Goal: Information Seeking & Learning: Learn about a topic

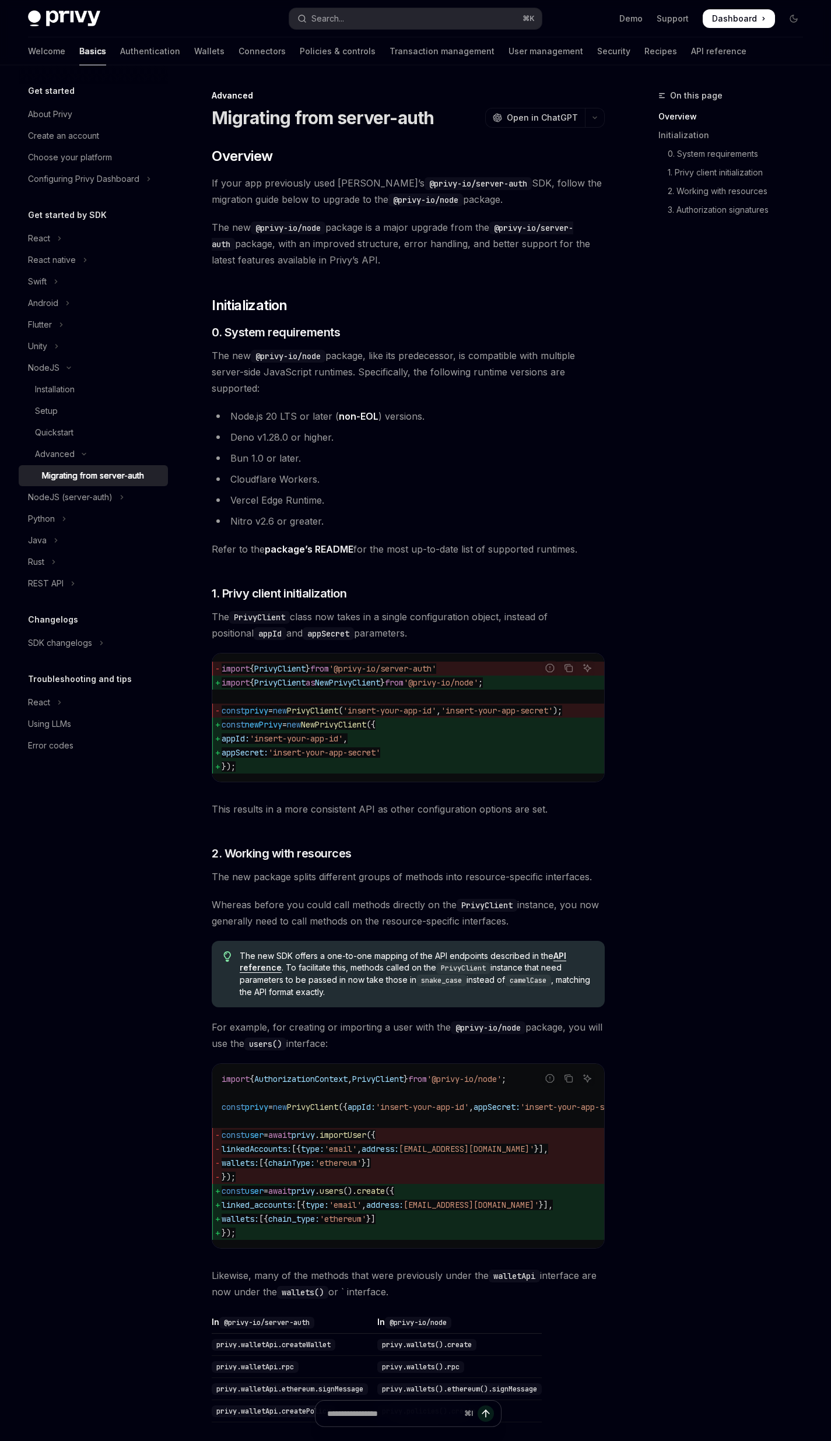
click at [686, 637] on div "On this page Overview Initialization 0. System requirements 1. Privy client ini…" at bounding box center [723, 765] width 177 height 1353
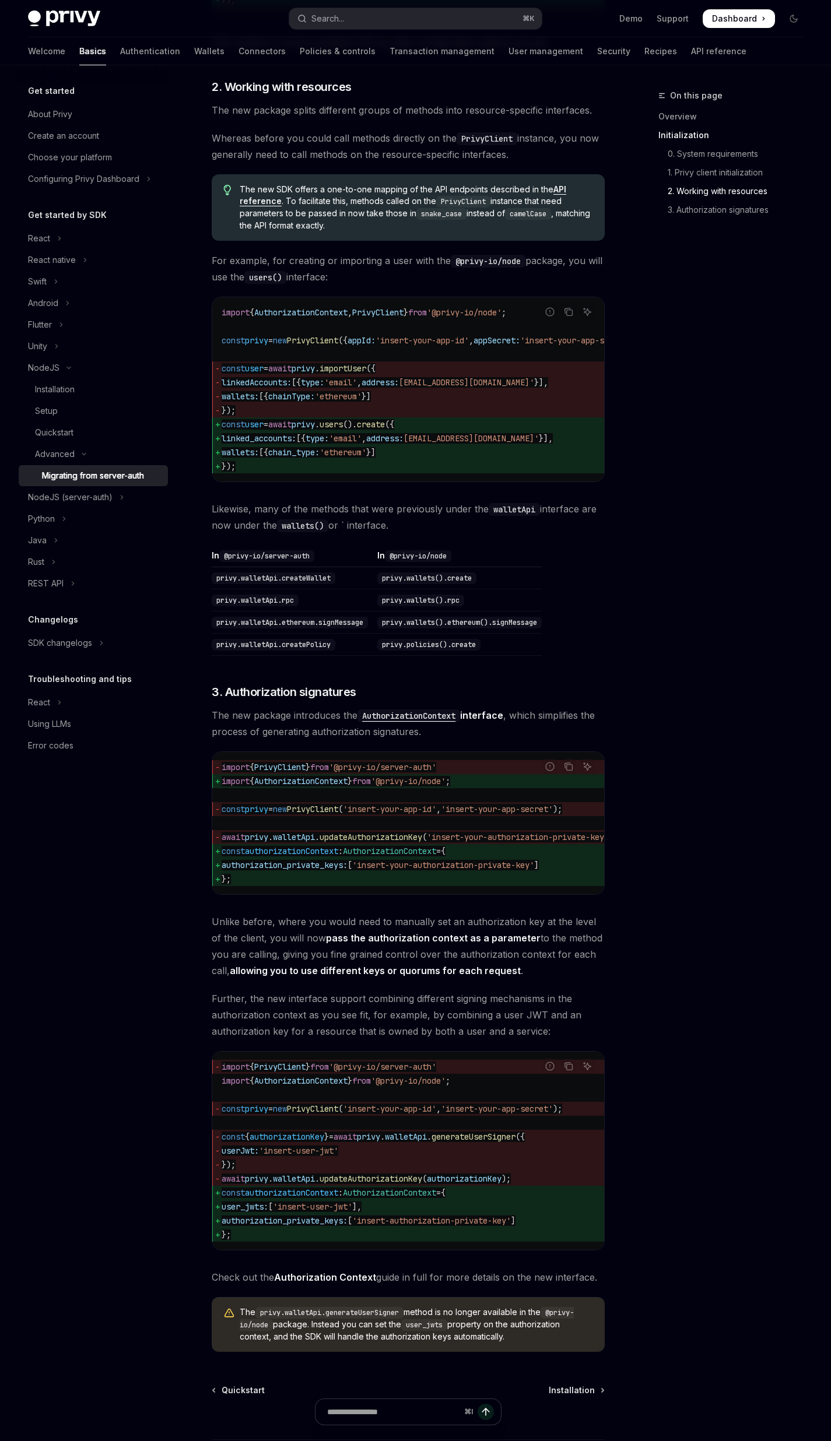
drag, startPoint x: 498, startPoint y: 910, endPoint x: 555, endPoint y: 908, distance: 57.2
click at [591, 906] on div "​ Overview If your app previously used Privy’s @privy-io/server-auth SDK, follo…" at bounding box center [408, 366] width 393 height 1972
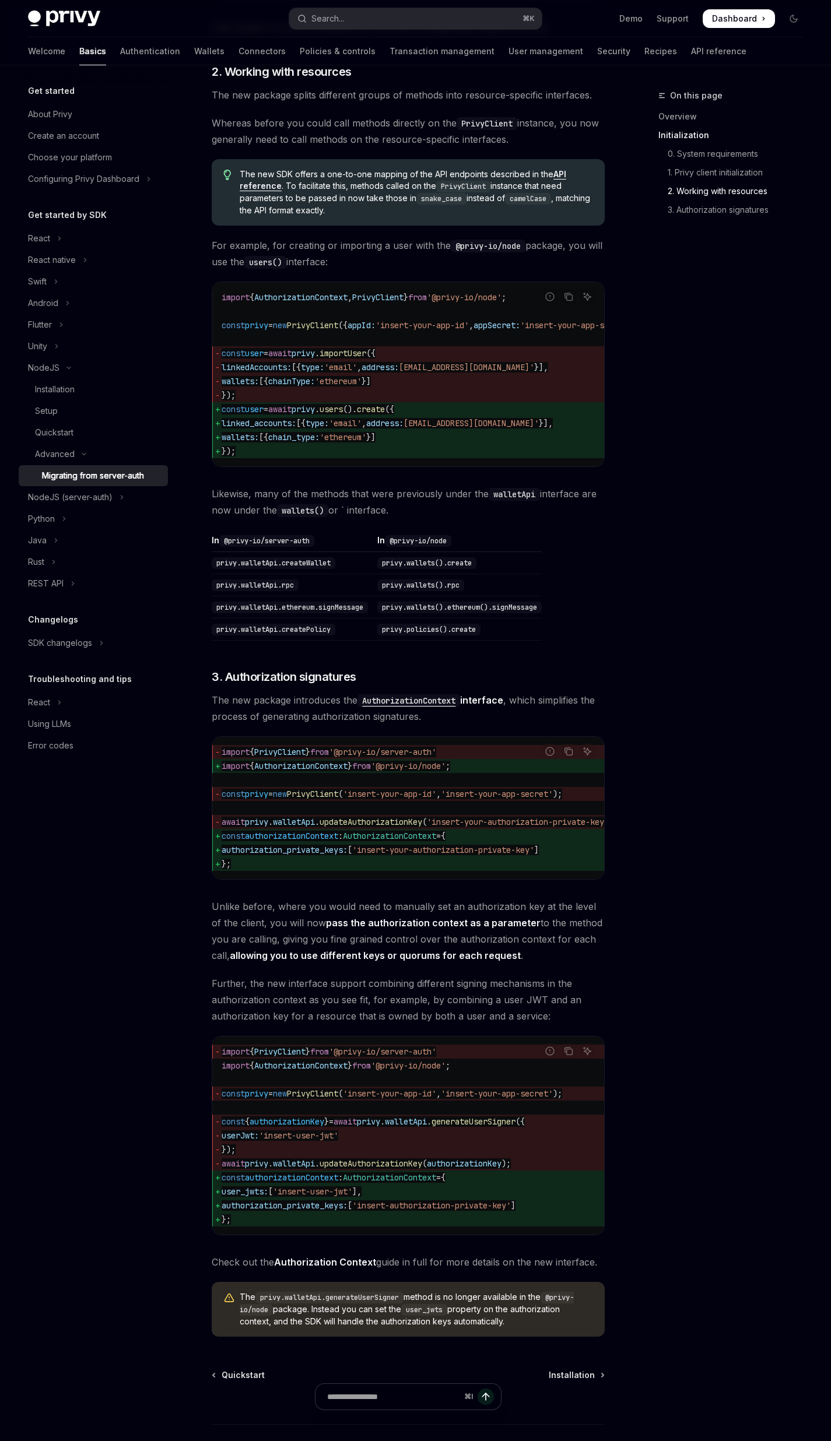
scroll to position [885, 0]
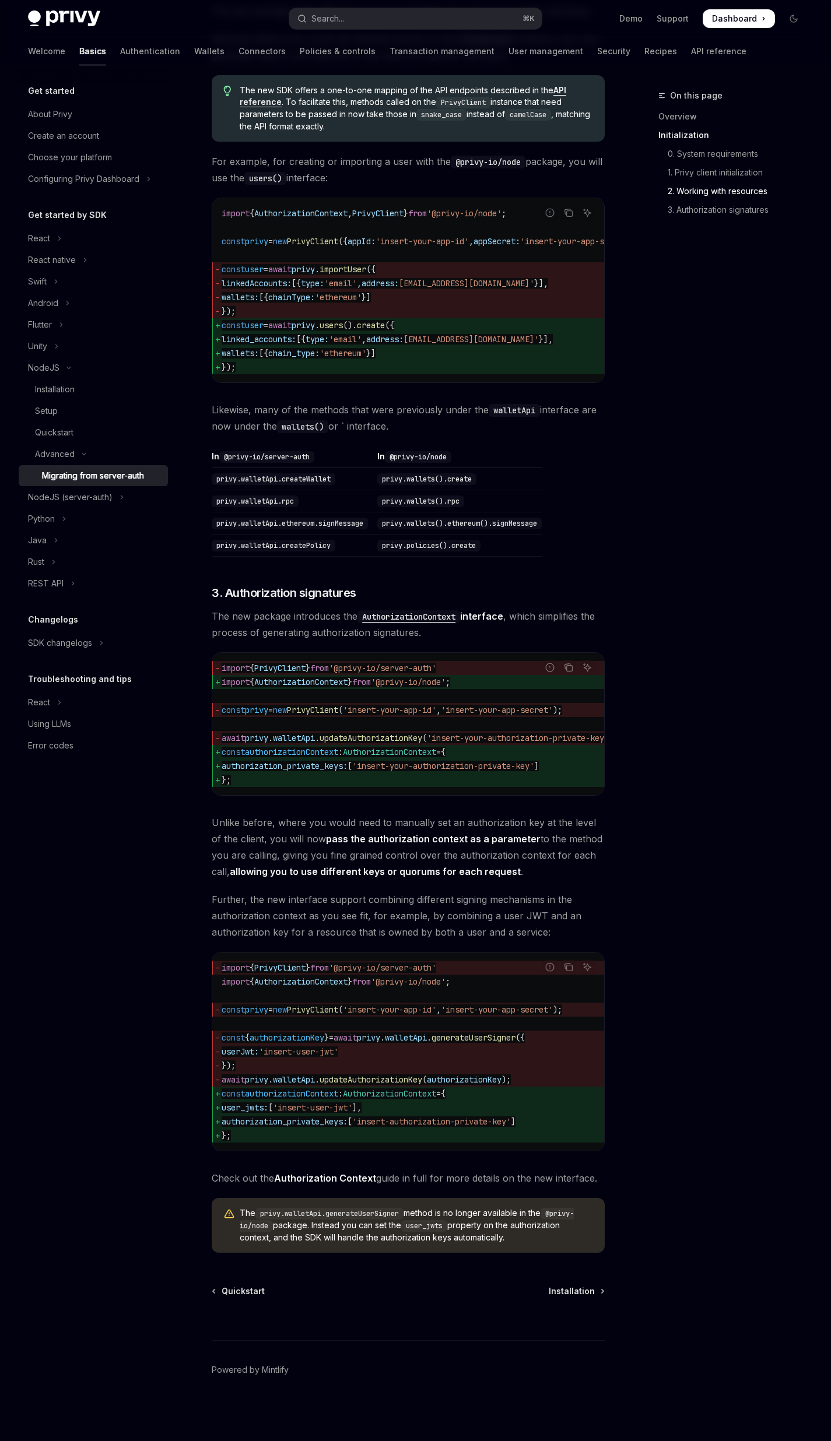
click at [728, 720] on div "On this page Overview Initialization 0. System requirements 1. Privy client ini…" at bounding box center [723, 765] width 177 height 1353
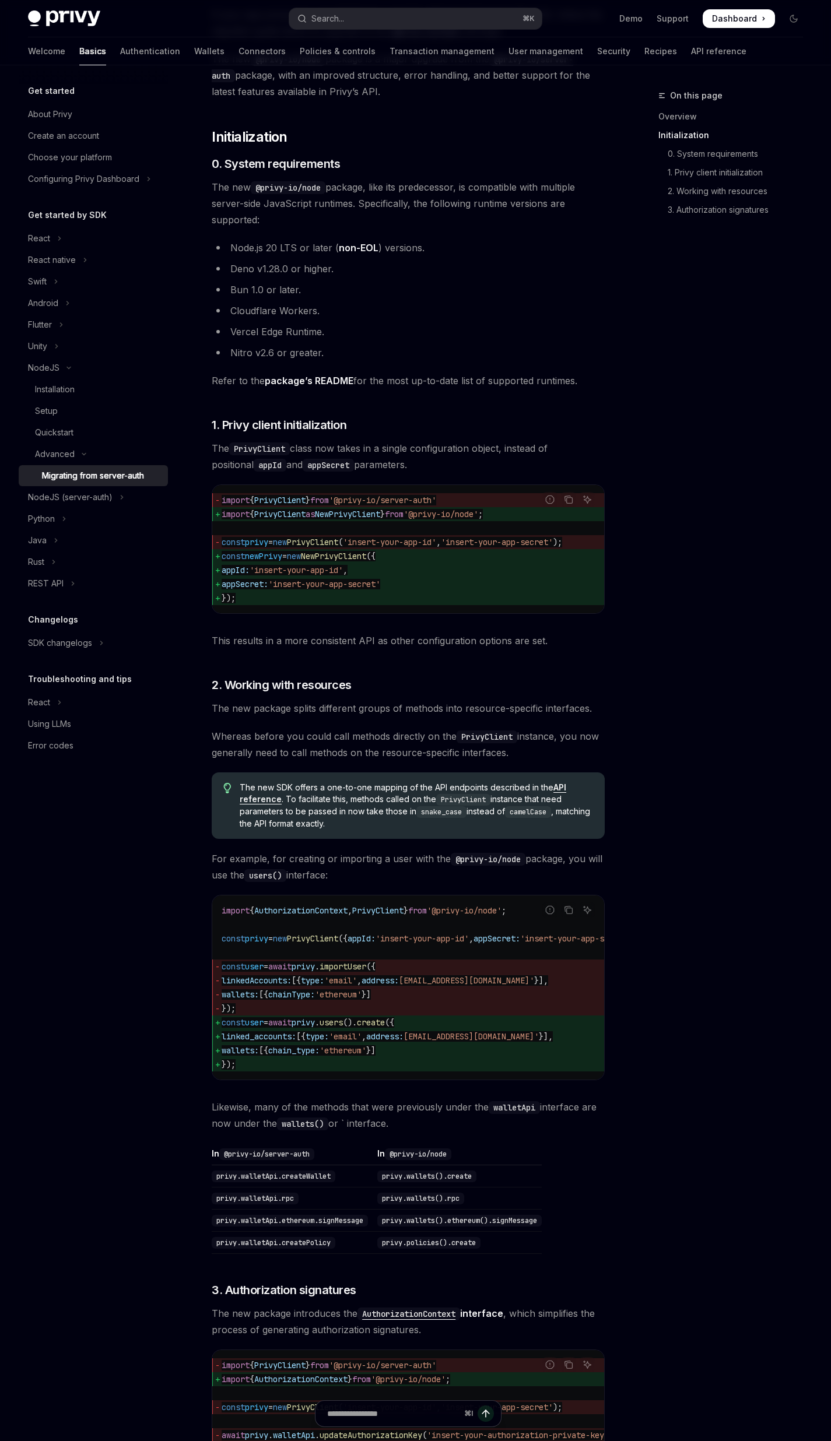
scroll to position [234, 0]
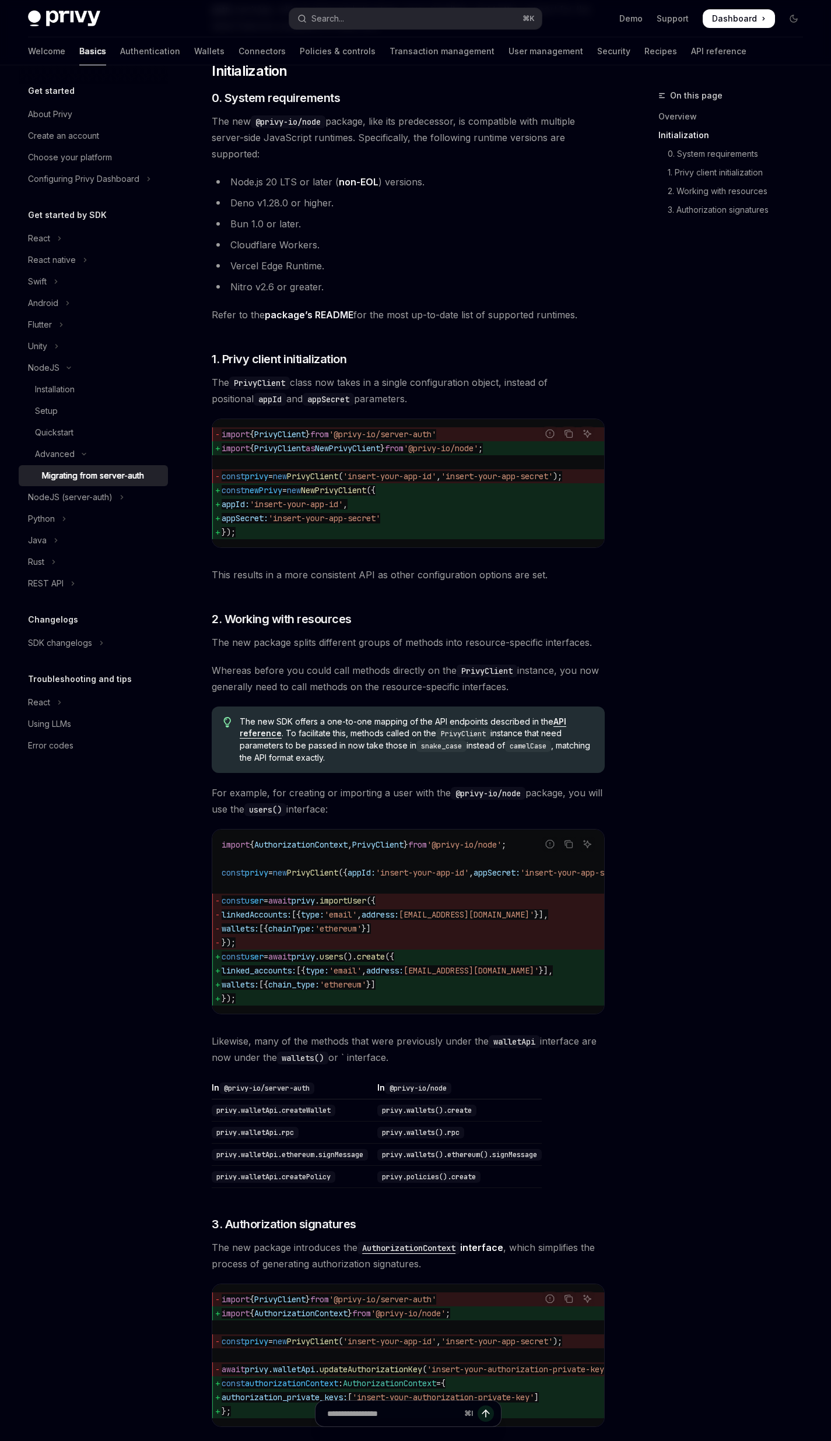
click at [672, 374] on div "On this page Overview Initialization 0. System requirements 1. Privy client ini…" at bounding box center [723, 765] width 177 height 1353
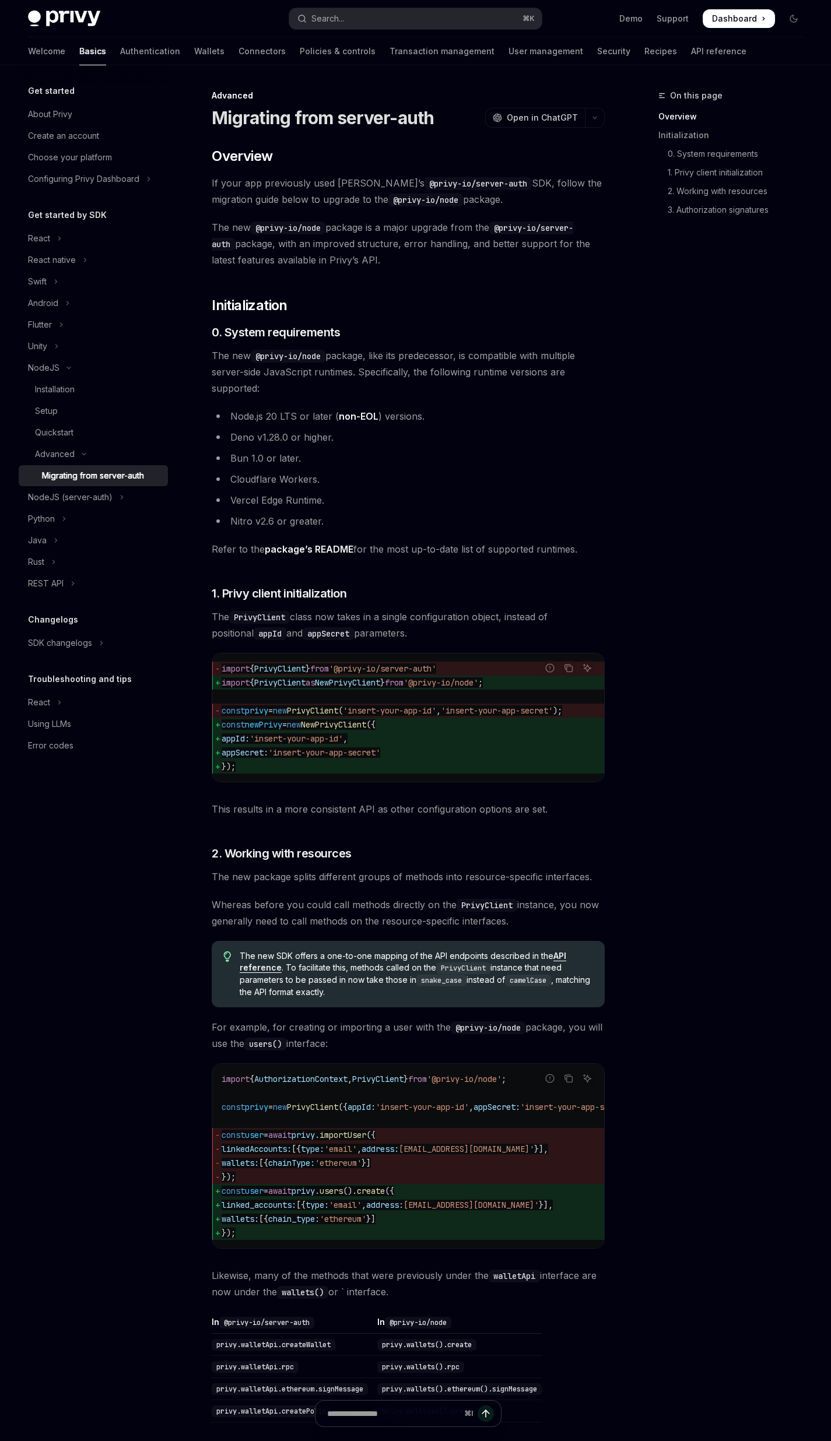
scroll to position [353, 0]
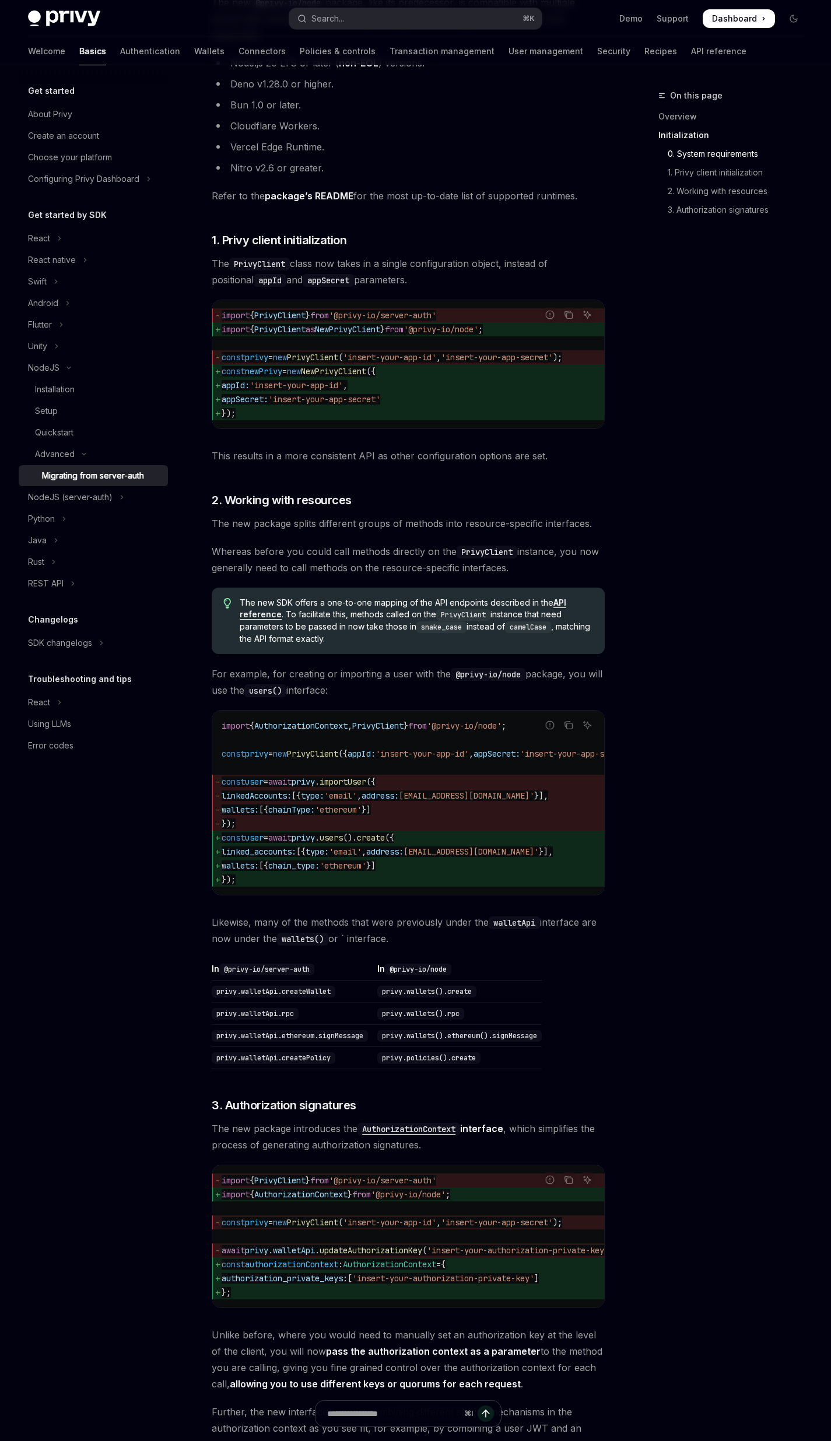
click at [665, 419] on div "On this page Overview Initialization 0. System requirements 1. Privy client ini…" at bounding box center [723, 765] width 177 height 1353
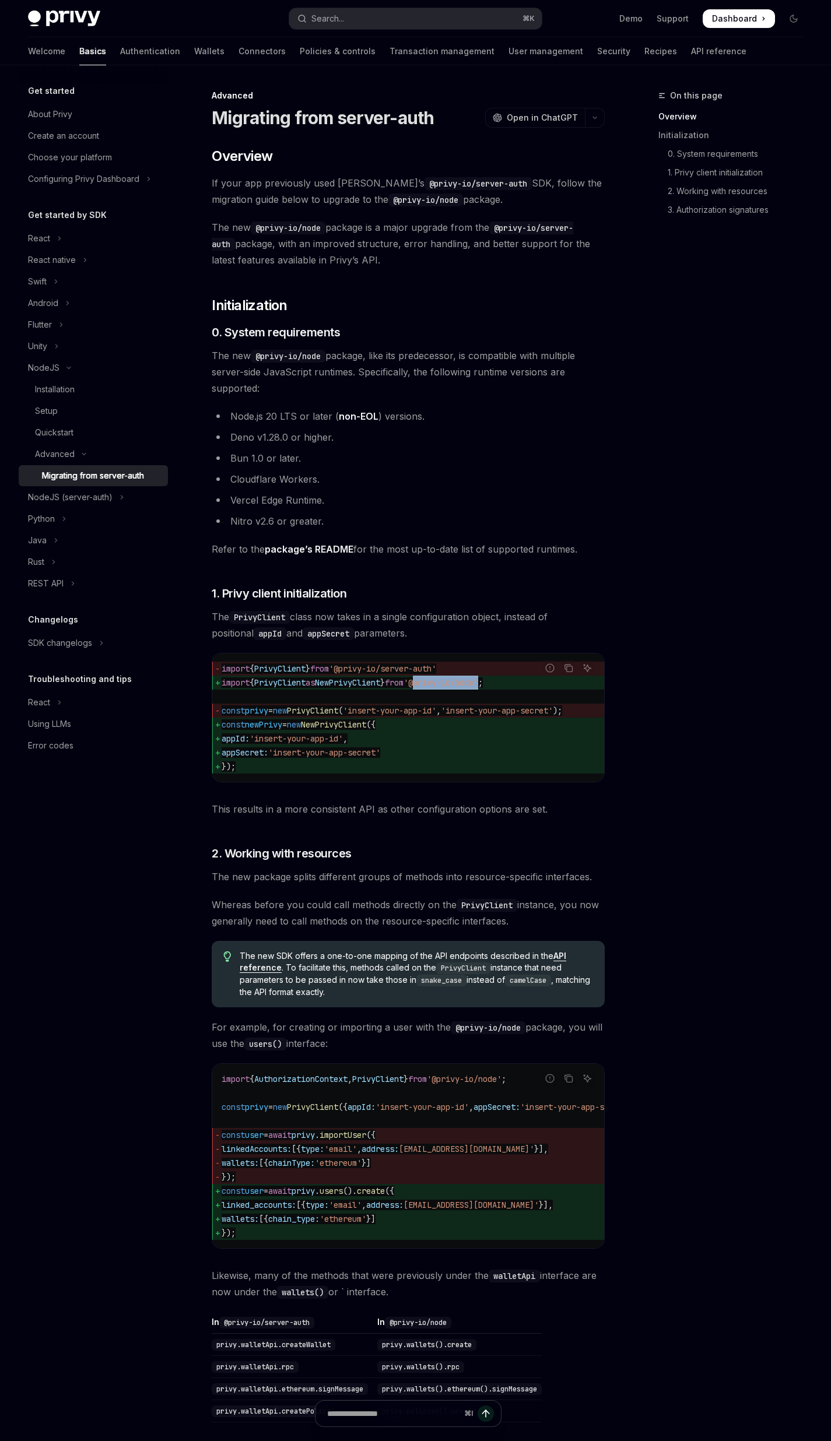
drag, startPoint x: 443, startPoint y: 683, endPoint x: 509, endPoint y: 685, distance: 65.9
click at [478, 685] on span "'@privy-io/node'" at bounding box center [441, 683] width 75 height 10
copy span "@privy-io/node"
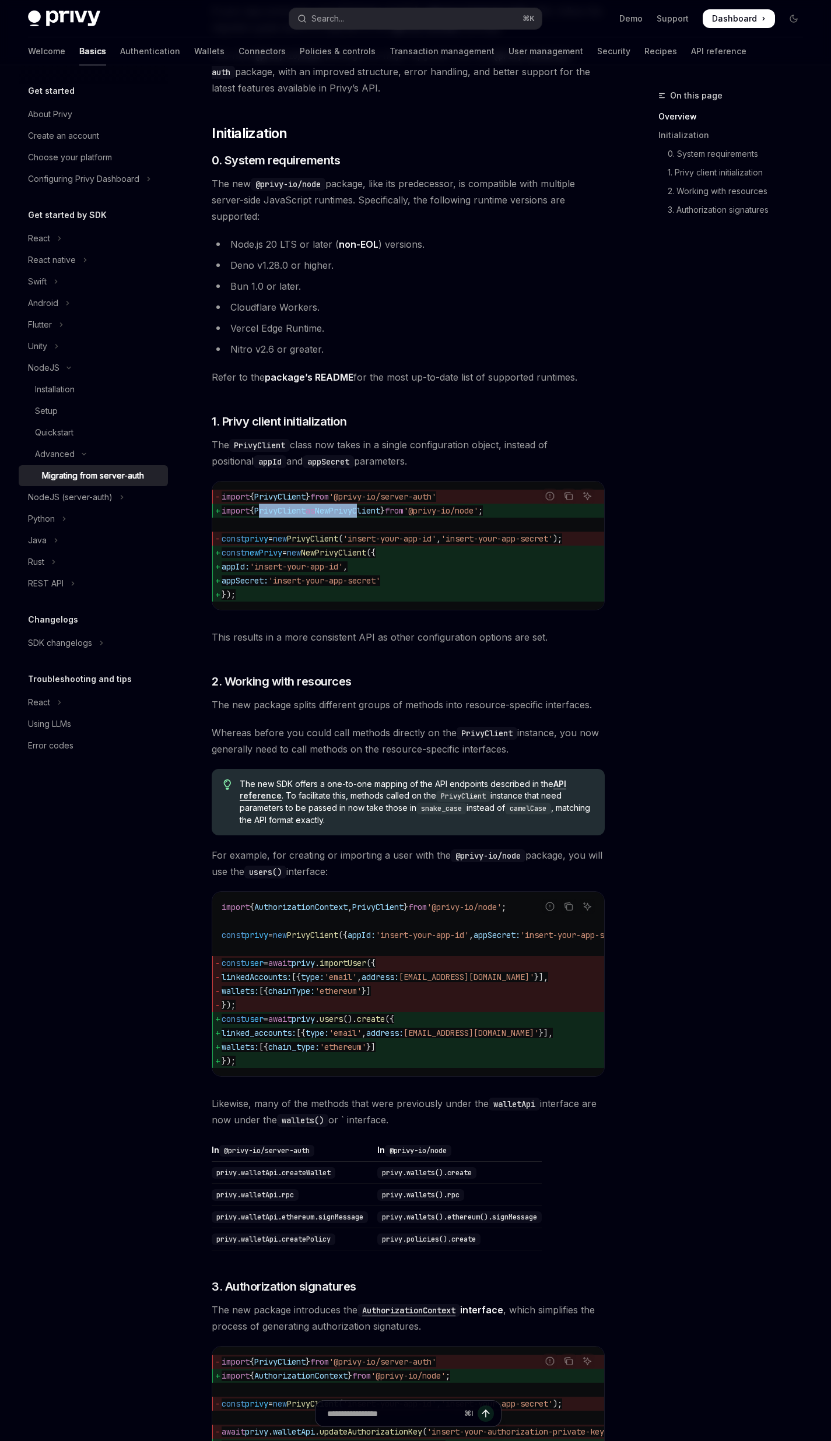
drag, startPoint x: 264, startPoint y: 513, endPoint x: 390, endPoint y: 512, distance: 126.0
click at [375, 513] on span "import { PrivyClient as NewPrivyClient } from '@privy-io/node' ;" at bounding box center [408, 511] width 373 height 14
drag, startPoint x: 404, startPoint y: 511, endPoint x: 260, endPoint y: 515, distance: 144.1
click at [260, 515] on span "import { PrivyClient as NewPrivyClient } from '@privy-io/node' ;" at bounding box center [408, 511] width 373 height 14
copy span "PrivyClient as NewPrivyClient"
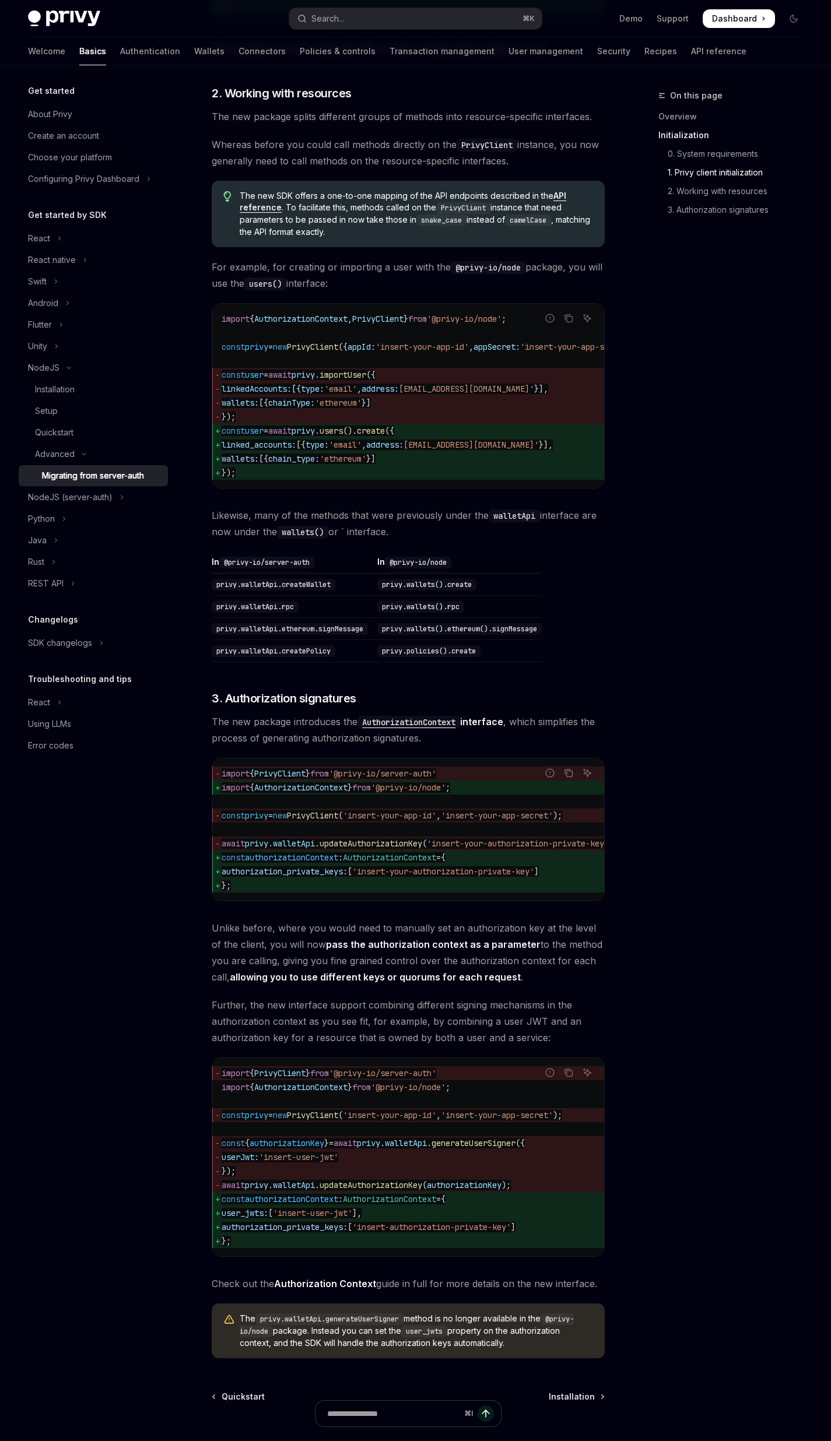
scroll to position [885, 0]
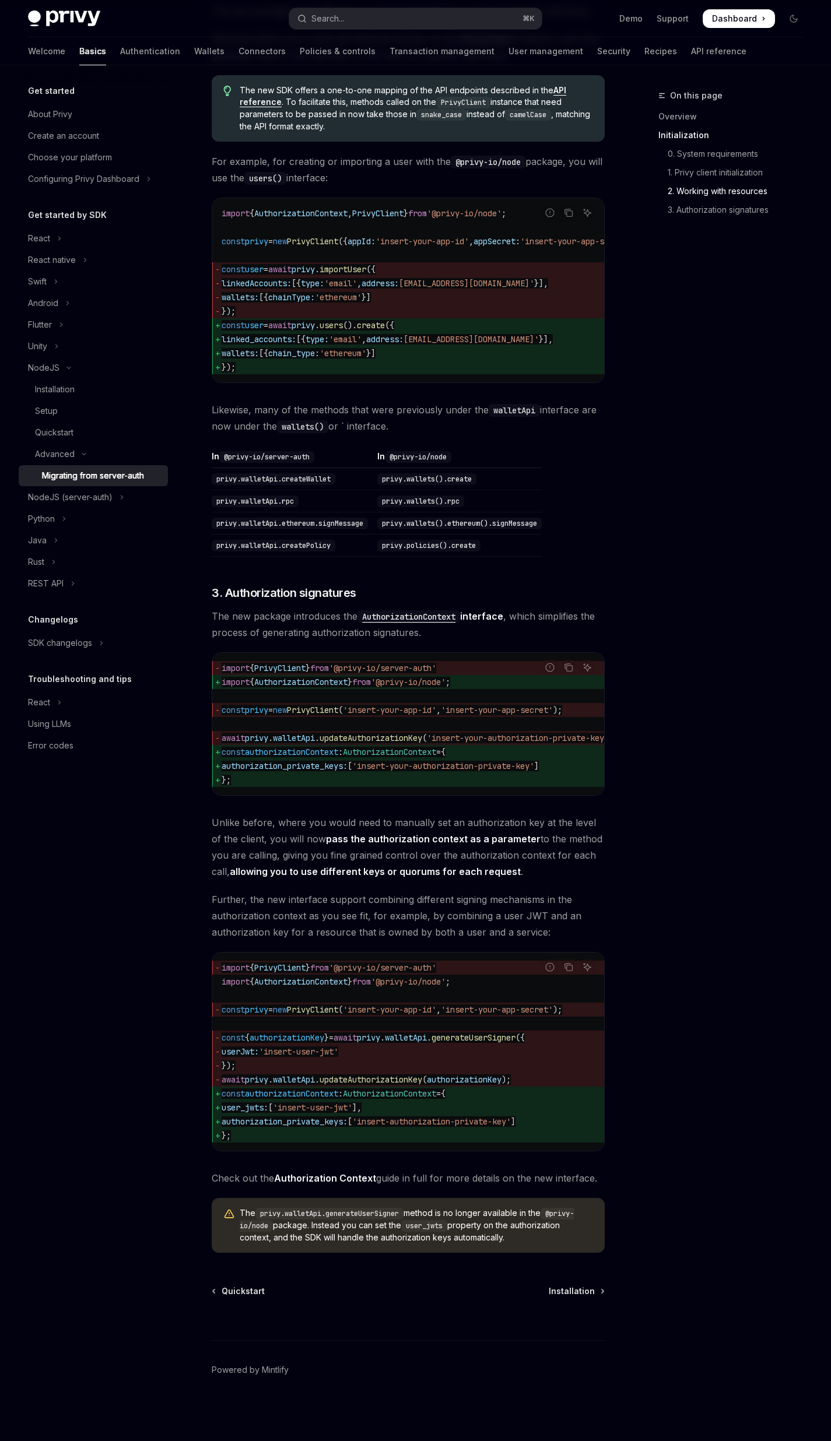
click at [684, 441] on div "On this page Overview Initialization 0. System requirements 1. Privy client ini…" at bounding box center [723, 765] width 177 height 1353
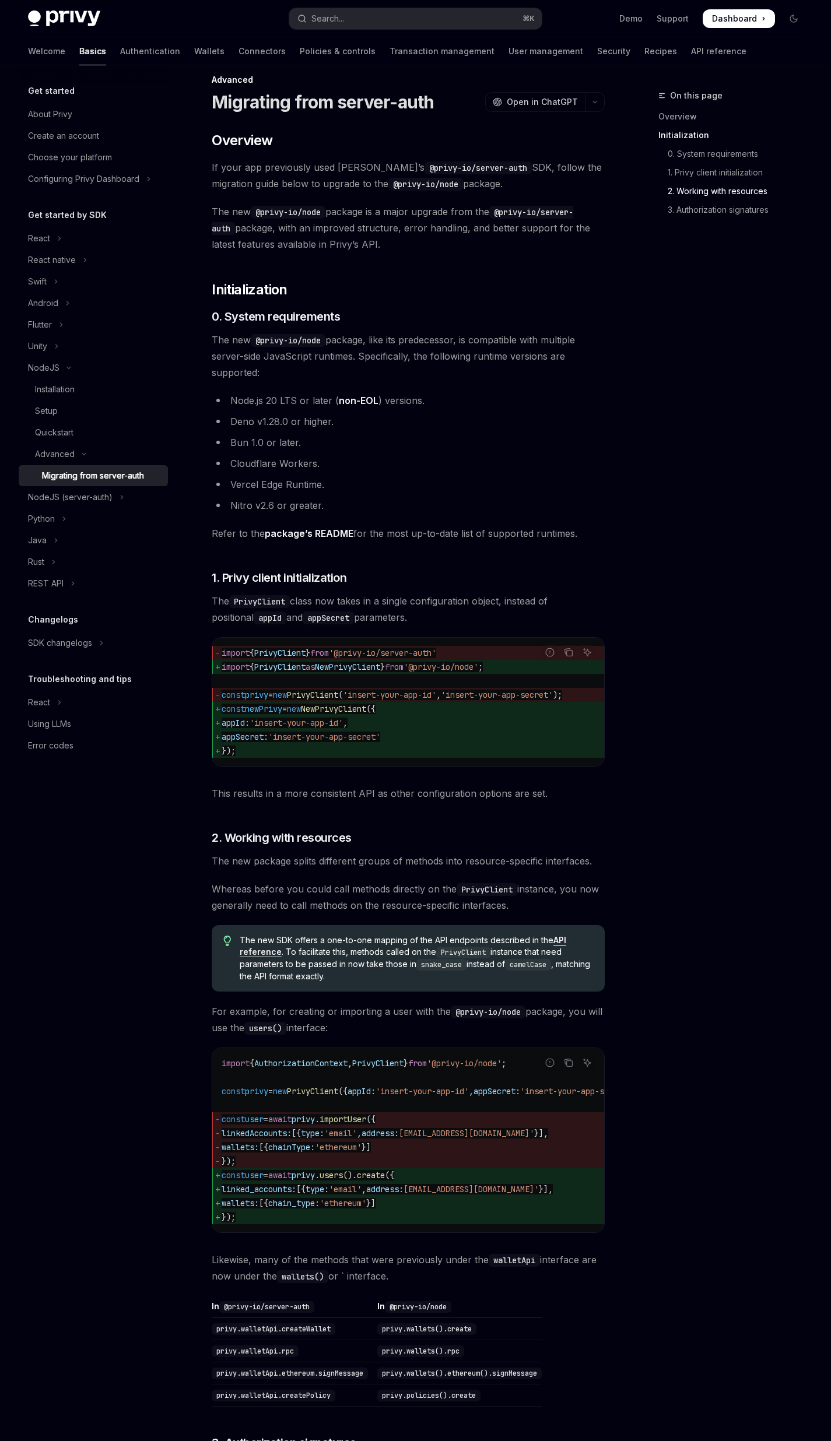
scroll to position [0, 0]
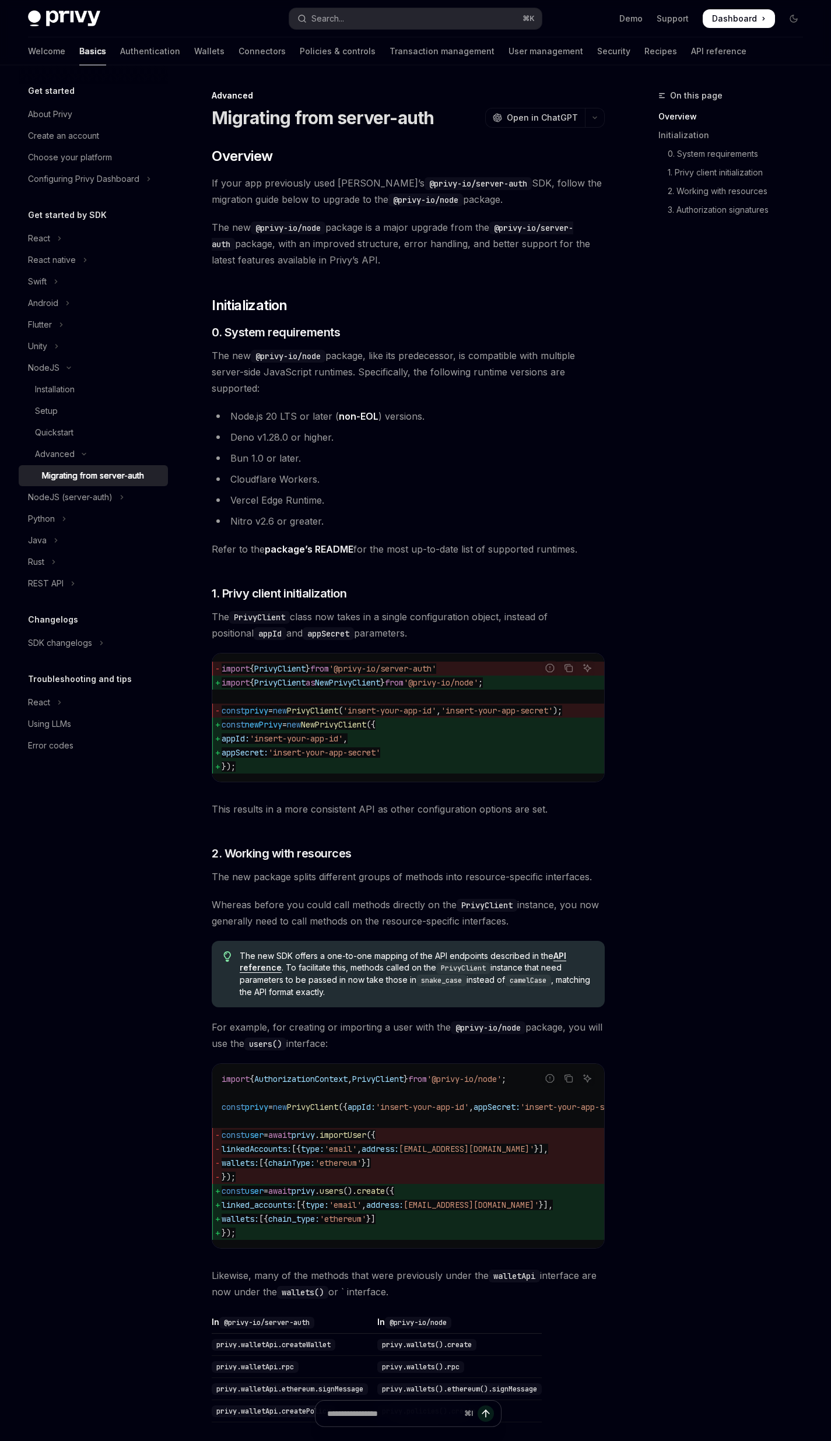
click at [605, 321] on div "Advanced Migrating from server-auth OpenAI Open in ChatGPT OpenAI Open in ChatG…" at bounding box center [299, 1198] width 616 height 2219
type textarea "*"
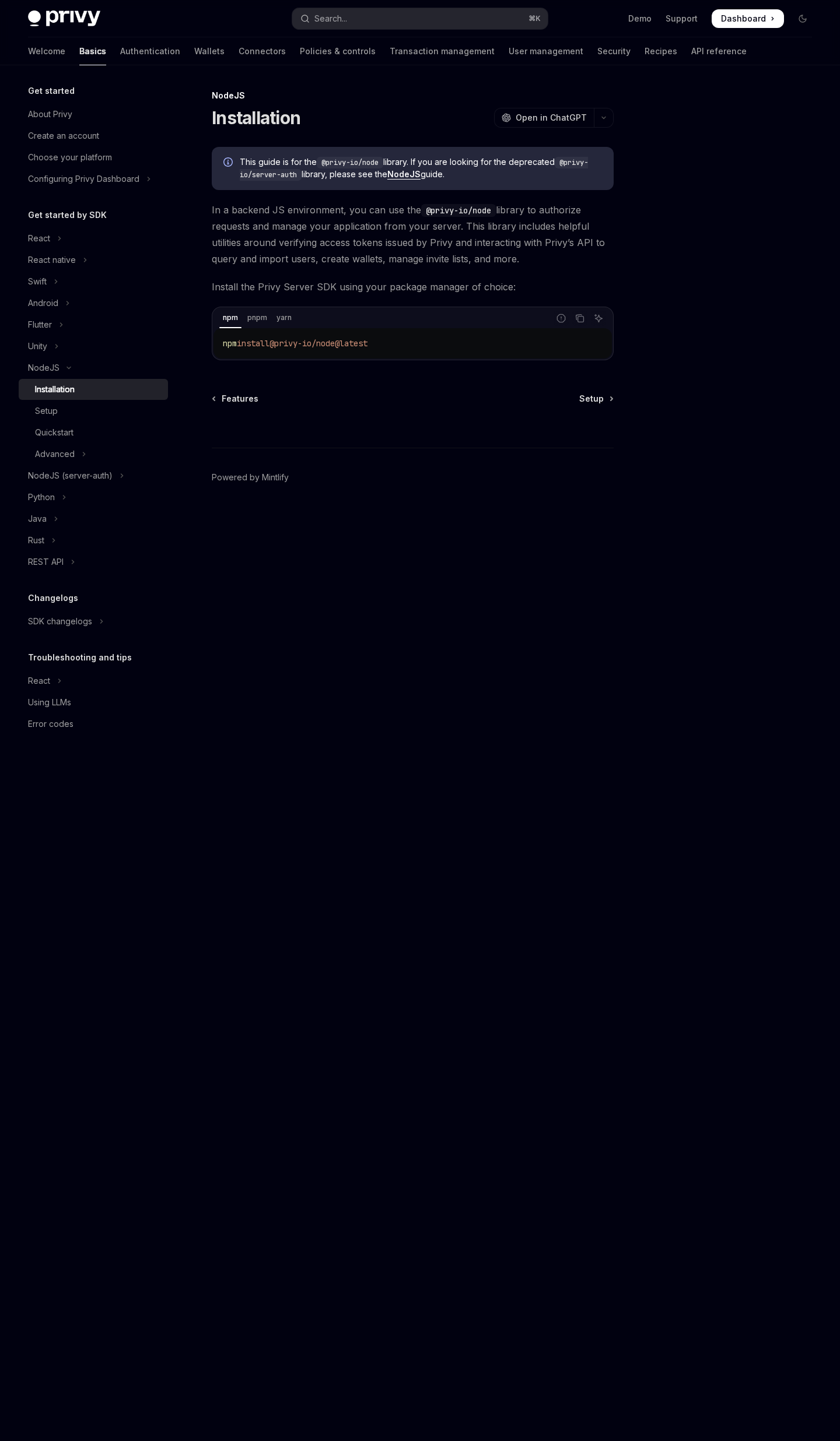
click at [278, 325] on div "npm pnpm yarn" at bounding box center [380, 318] width 335 height 20
click at [57, 479] on div "NodeJS (server-auth)" at bounding box center [70, 476] width 85 height 14
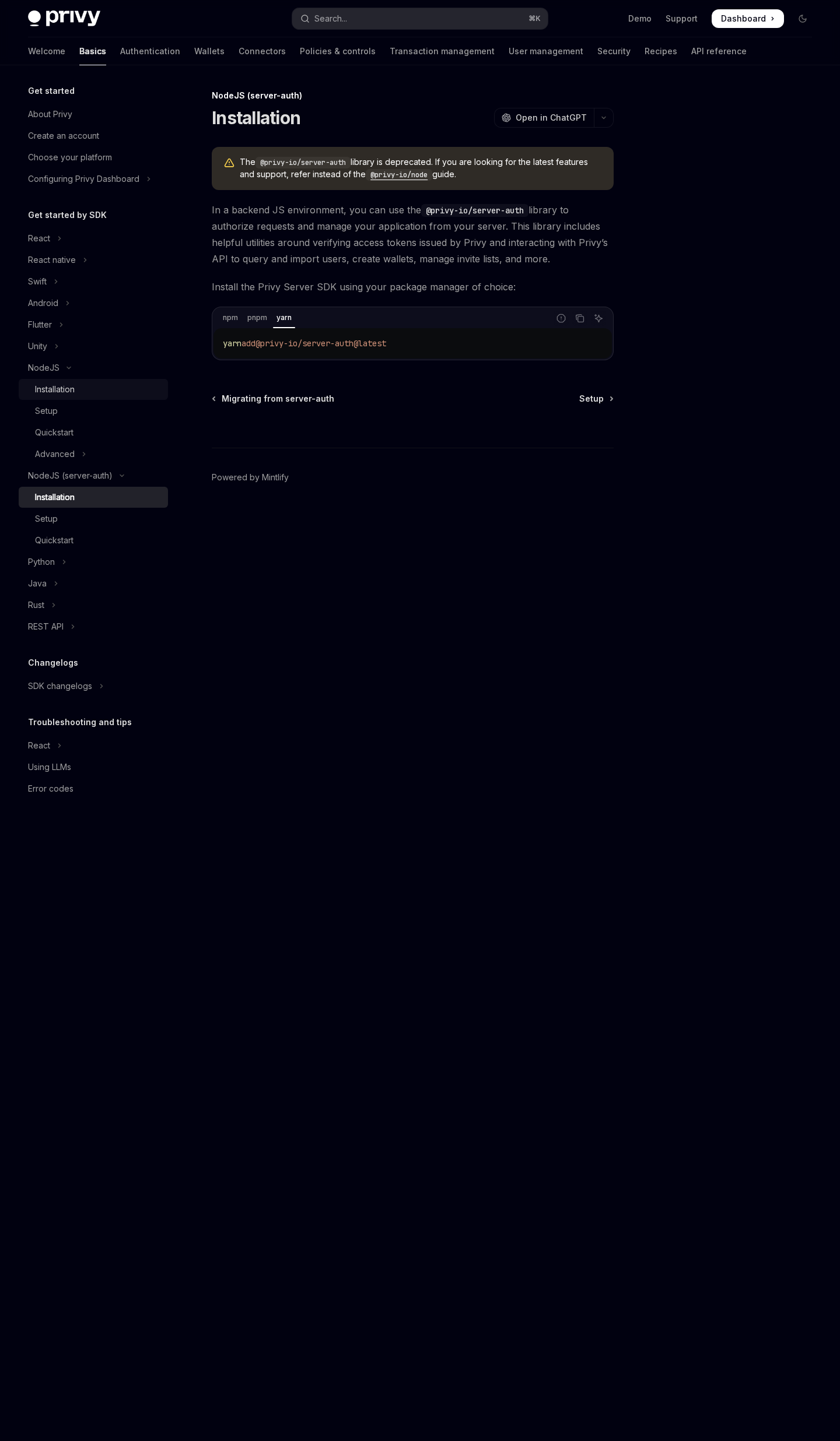
click at [75, 387] on div "Installation" at bounding box center [55, 390] width 40 height 14
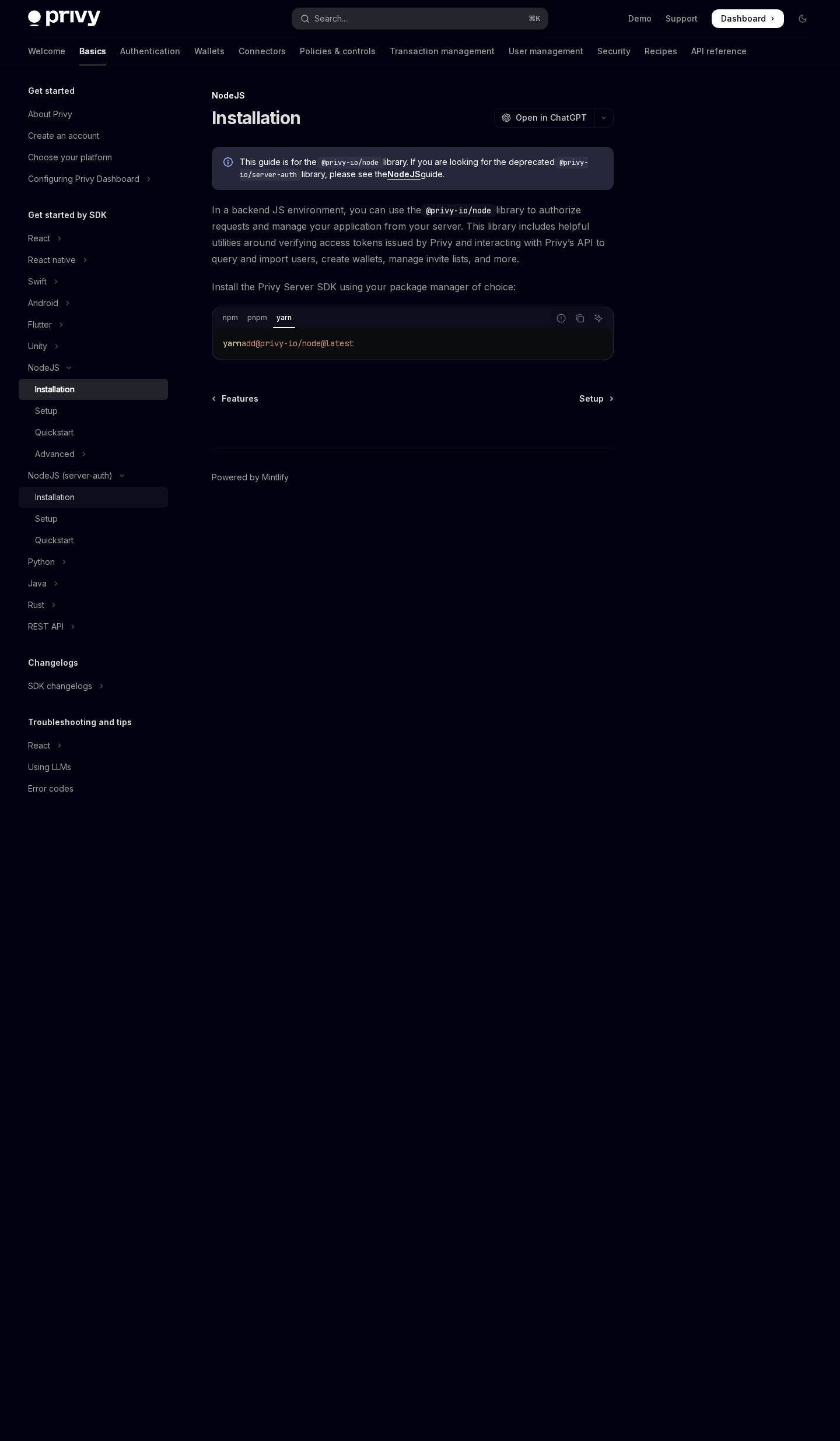
click at [55, 497] on div "Installation" at bounding box center [55, 497] width 40 height 14
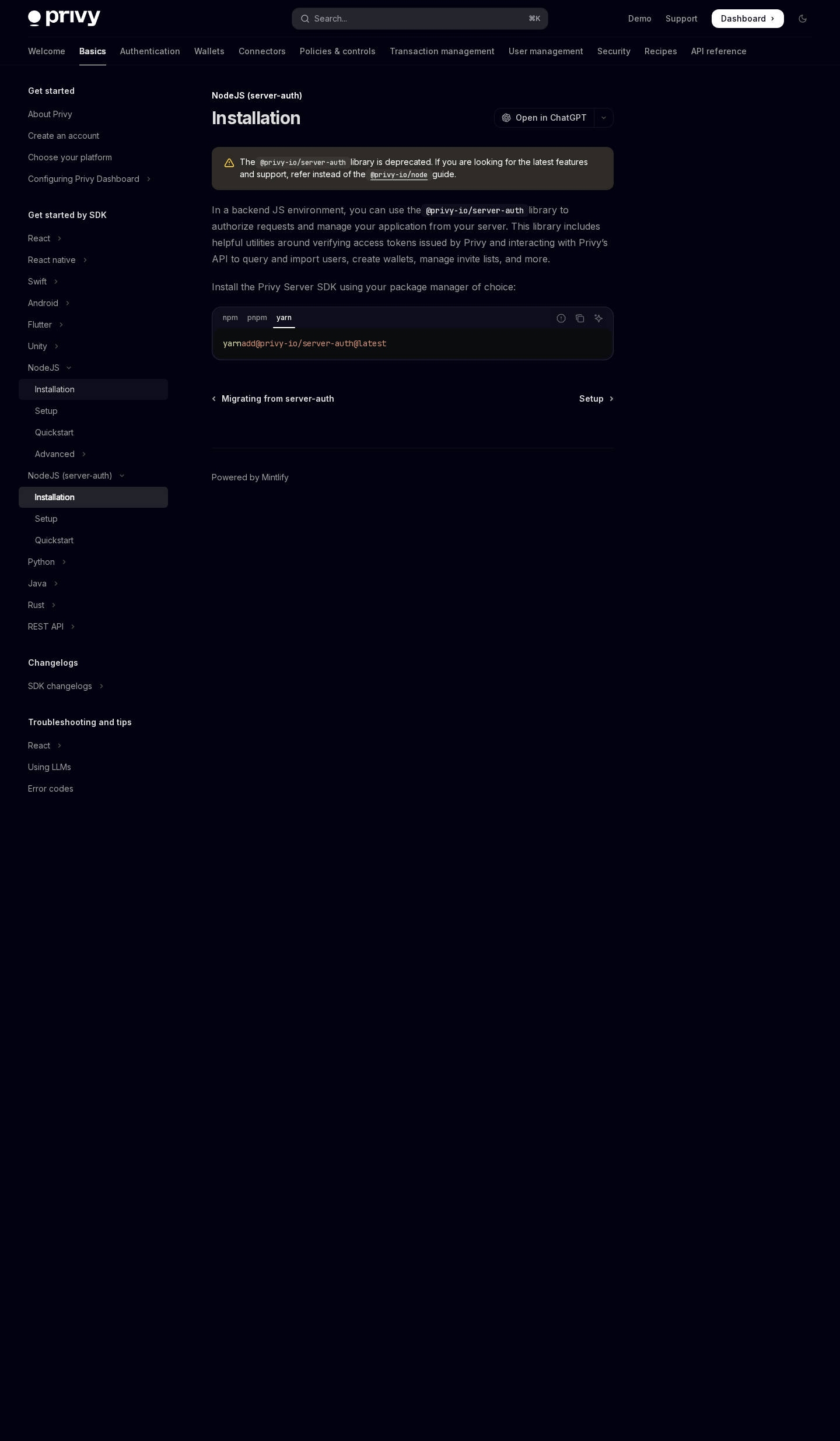
click at [64, 384] on div "Installation" at bounding box center [55, 390] width 40 height 14
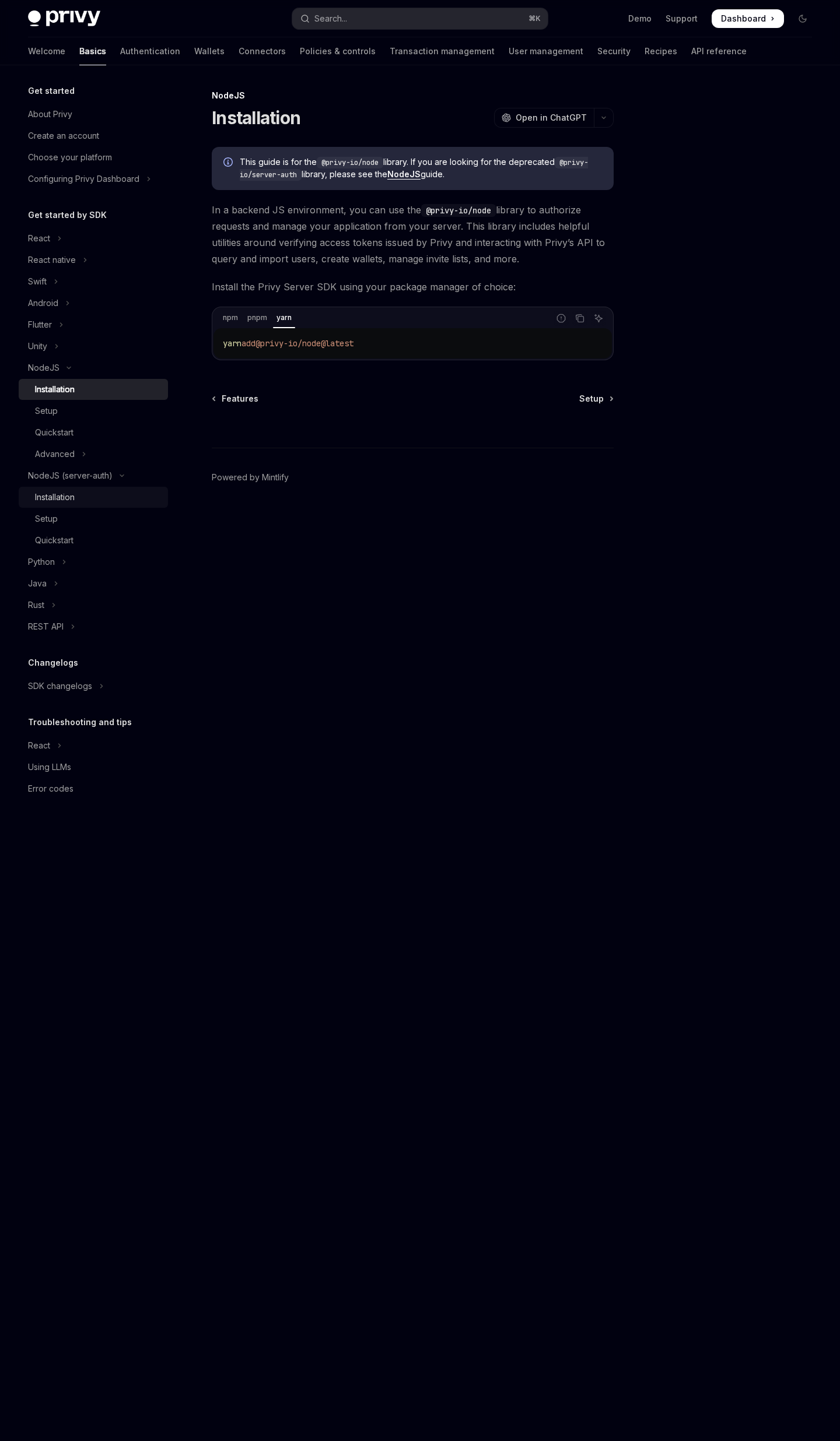
click at [60, 500] on div "Installation" at bounding box center [55, 497] width 40 height 14
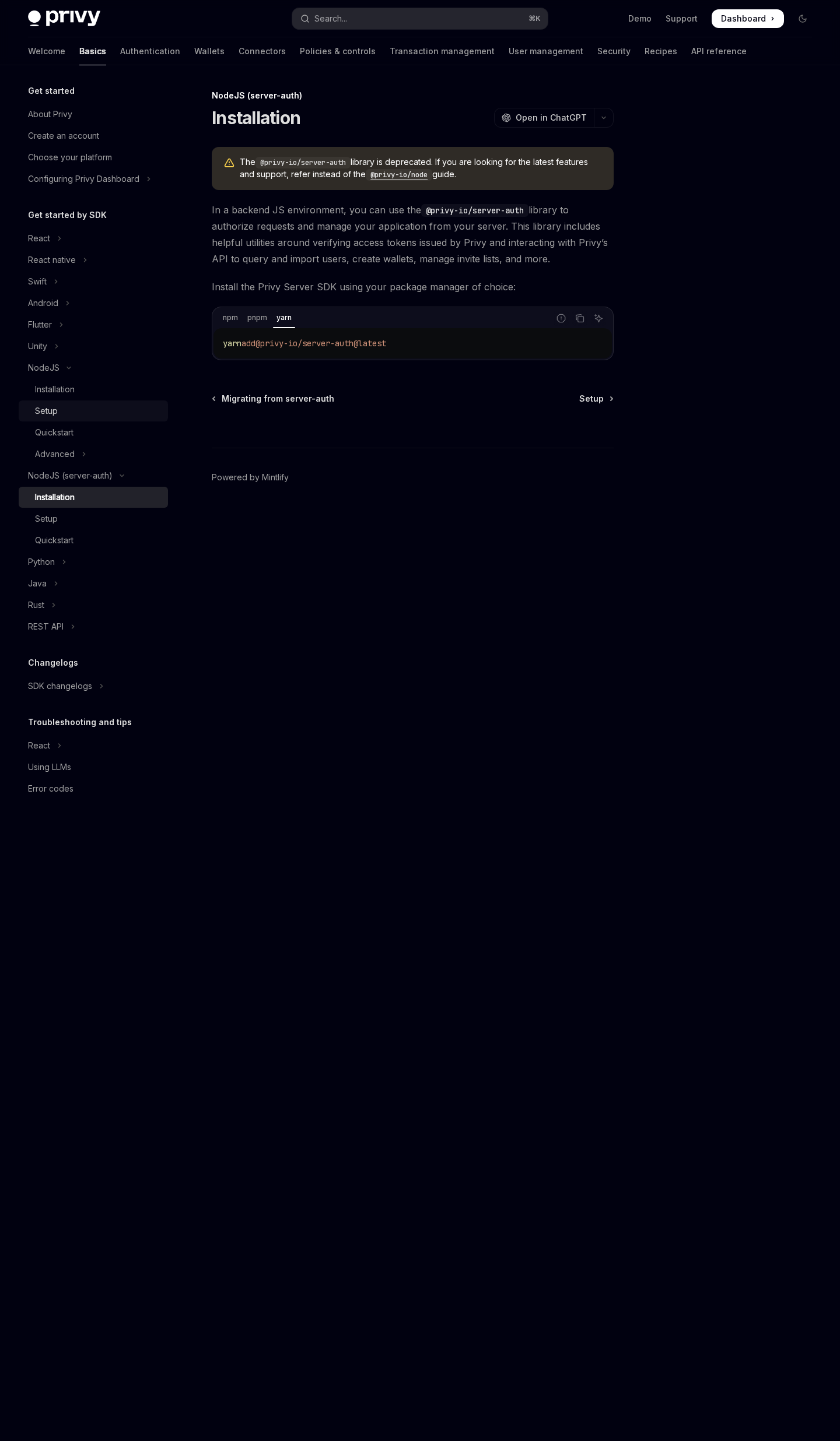
click at [69, 410] on div "Setup" at bounding box center [98, 411] width 126 height 14
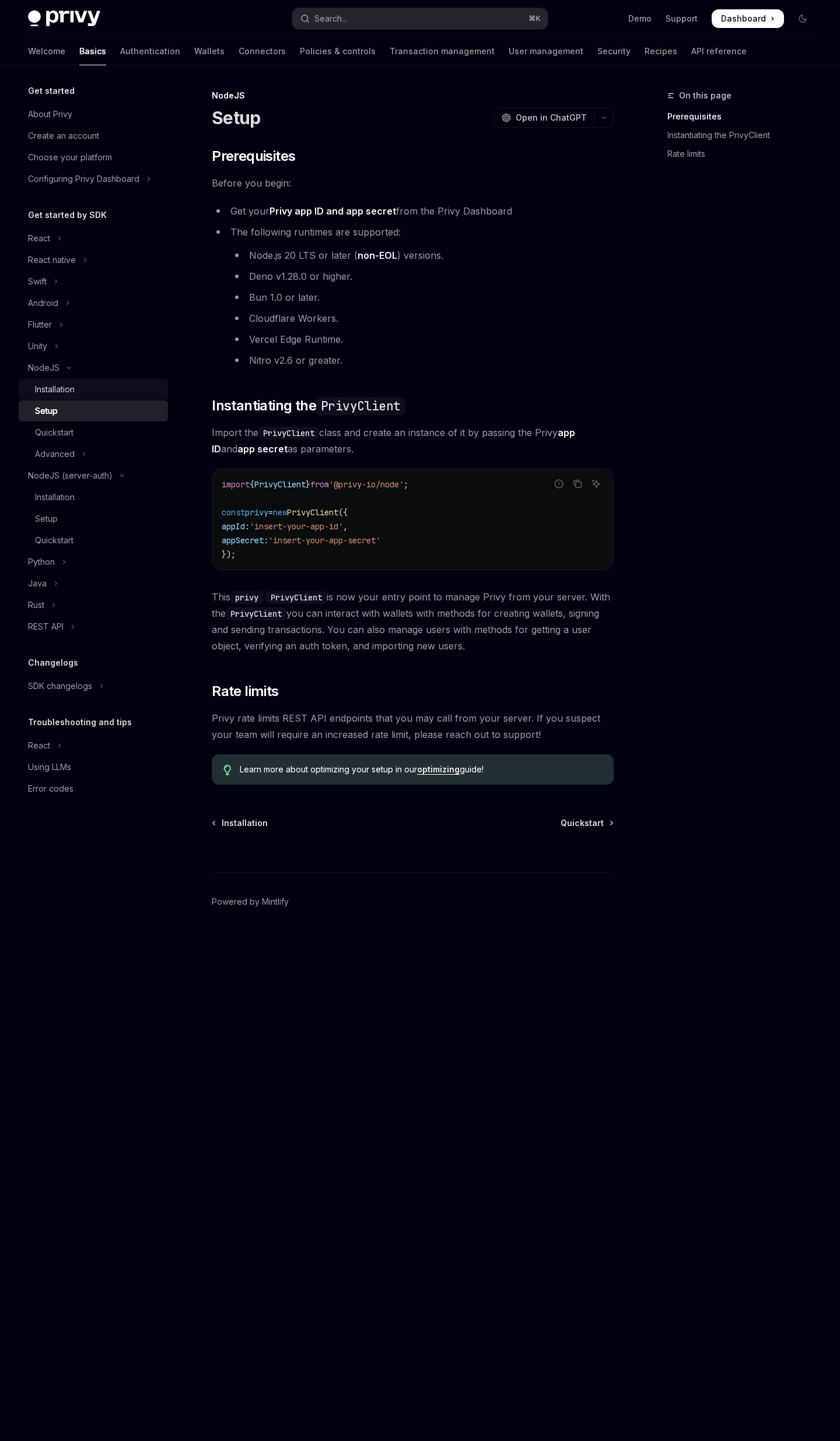
click at [72, 383] on div "Installation" at bounding box center [55, 390] width 40 height 14
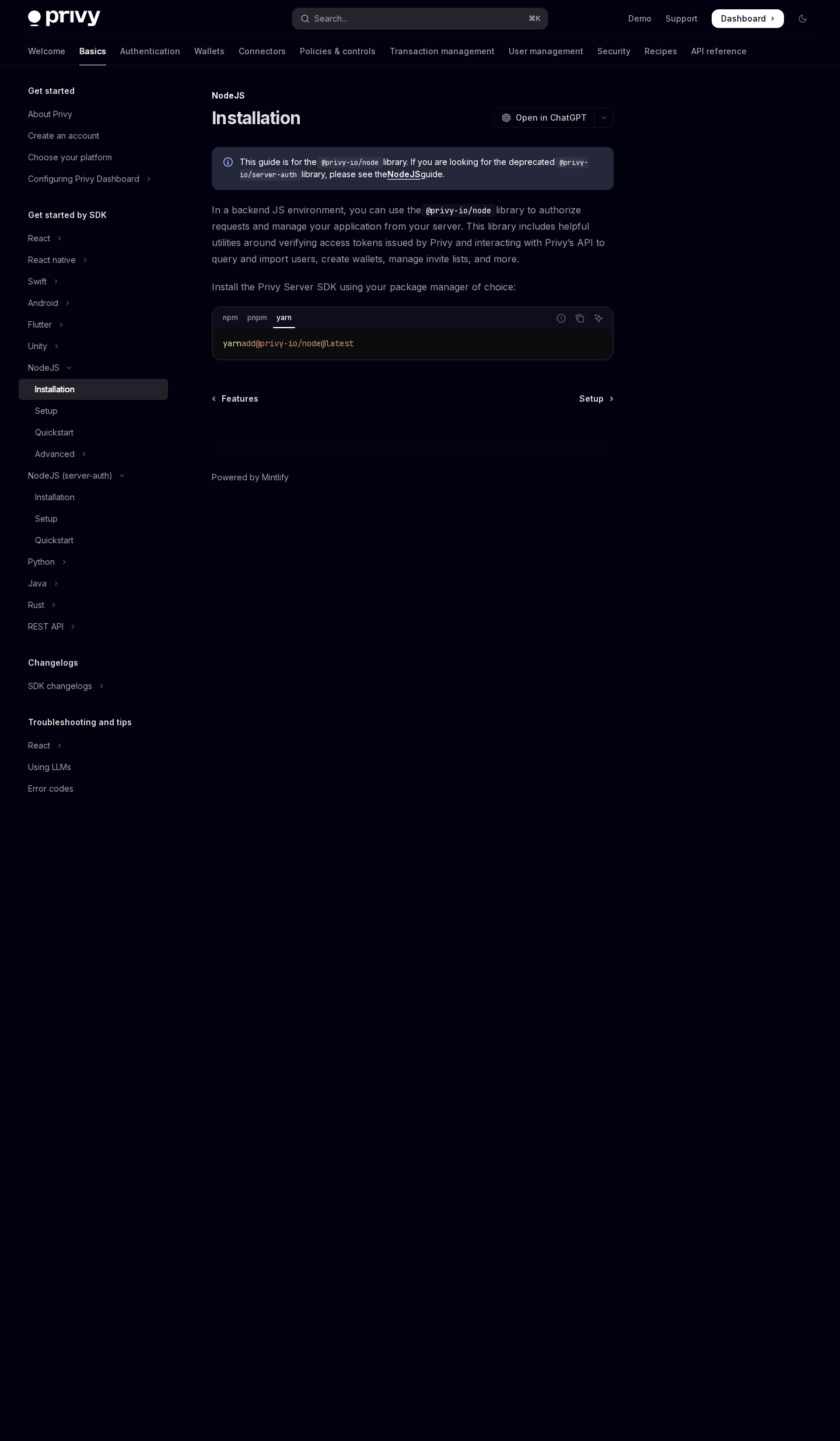
click at [341, 343] on span "@privy-io/node@latest" at bounding box center [304, 343] width 98 height 10
drag, startPoint x: 351, startPoint y: 345, endPoint x: 403, endPoint y: 346, distance: 51.9
click at [403, 346] on code "yarn add @privy-io/node@latest" at bounding box center [413, 343] width 380 height 14
copy span "@latest"
click at [82, 690] on div "SDK changelogs" at bounding box center [60, 686] width 64 height 14
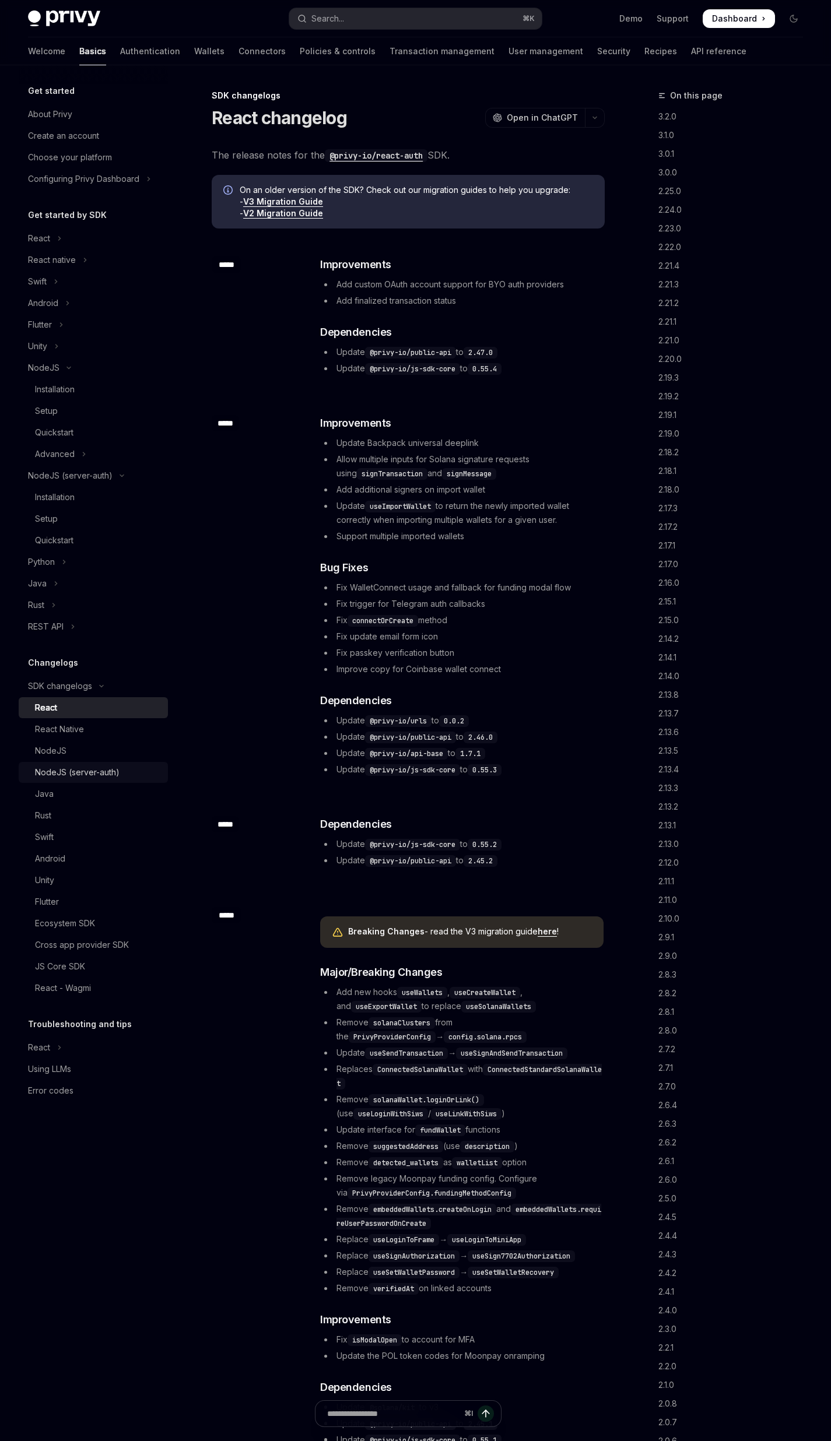
click at [106, 774] on div "NodeJS (server-auth)" at bounding box center [77, 773] width 85 height 14
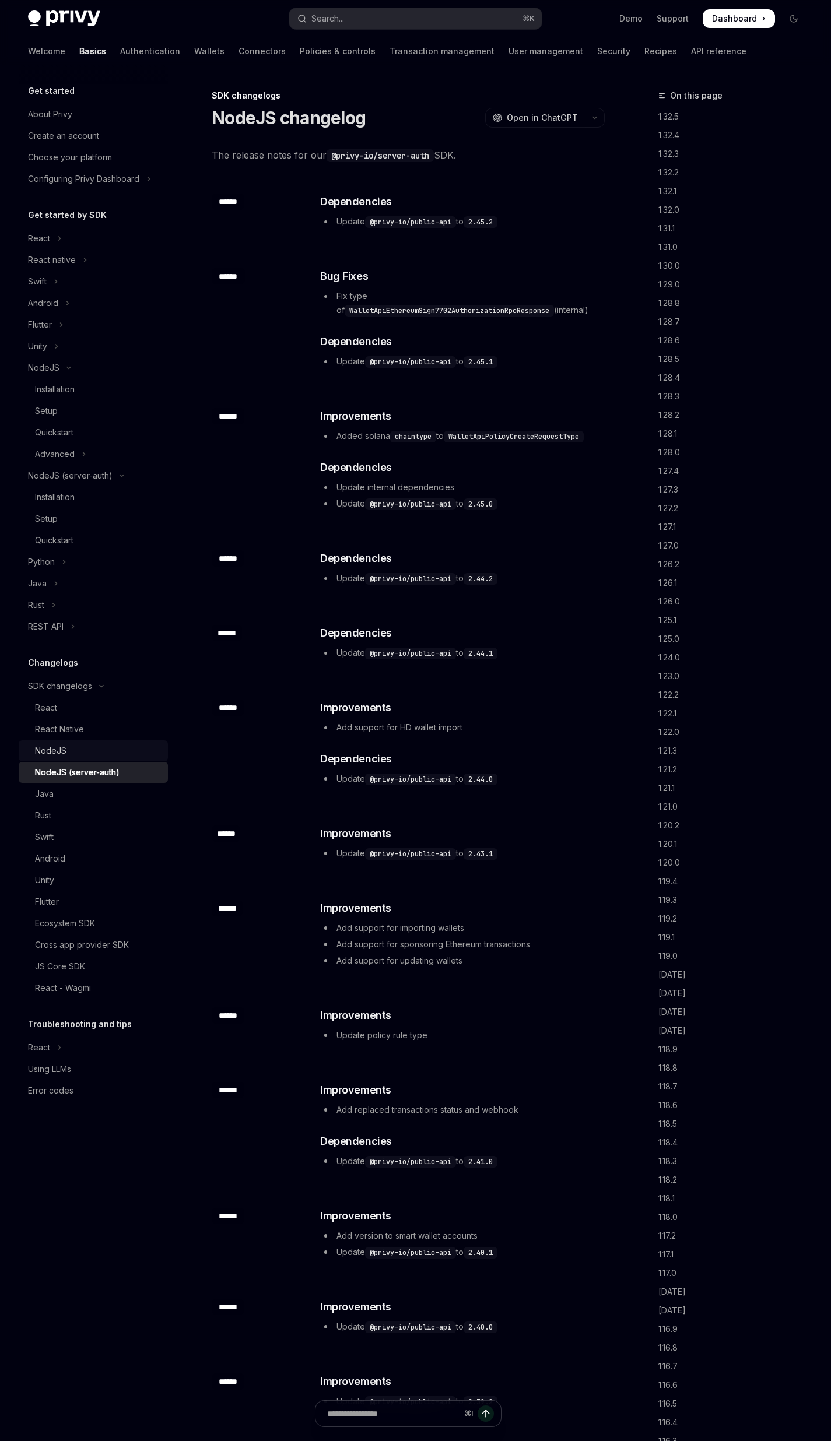
click at [94, 750] on div "NodeJS" at bounding box center [98, 751] width 126 height 14
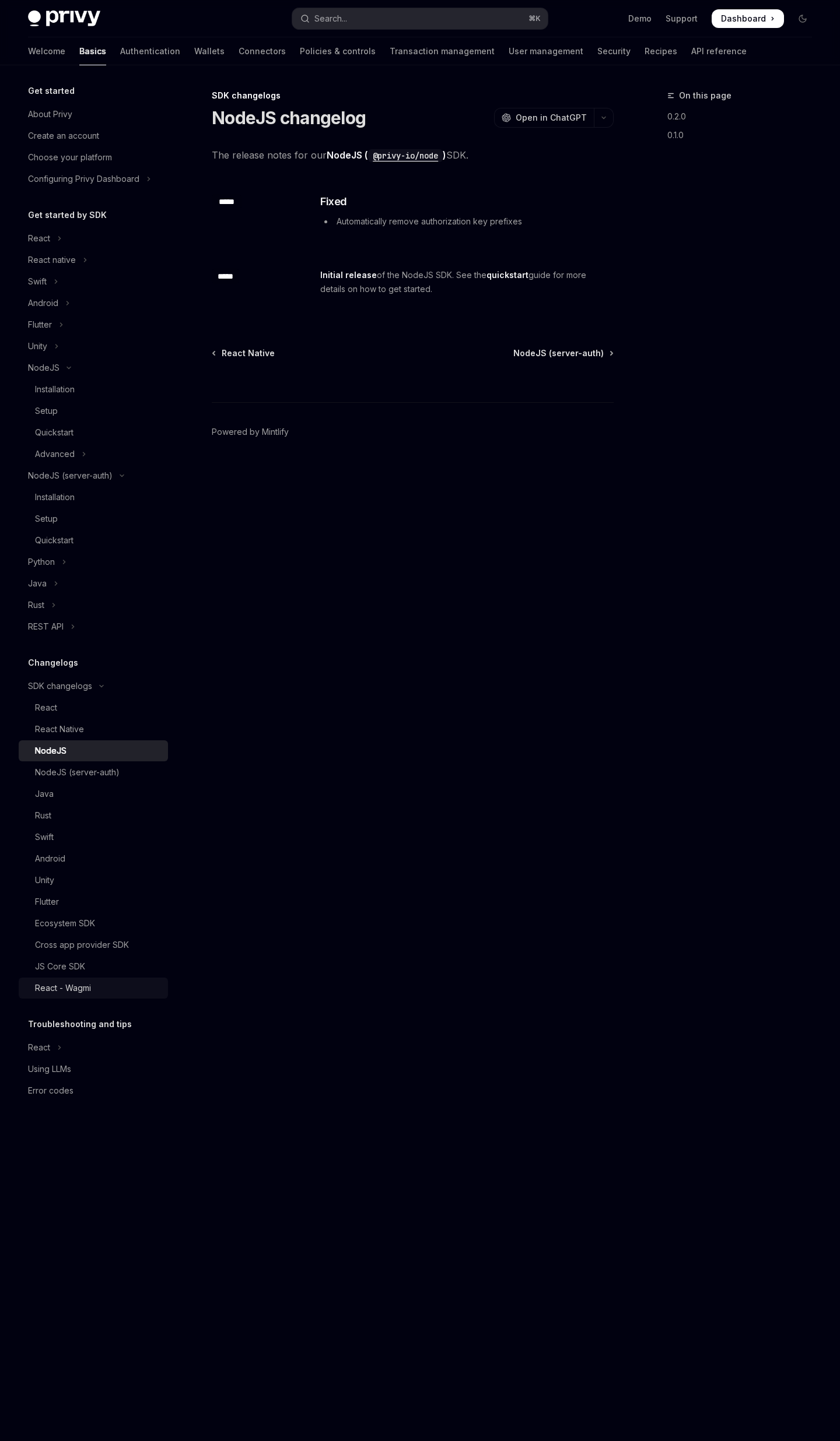
click at [58, 990] on div "React - Wagmi" at bounding box center [63, 988] width 56 height 14
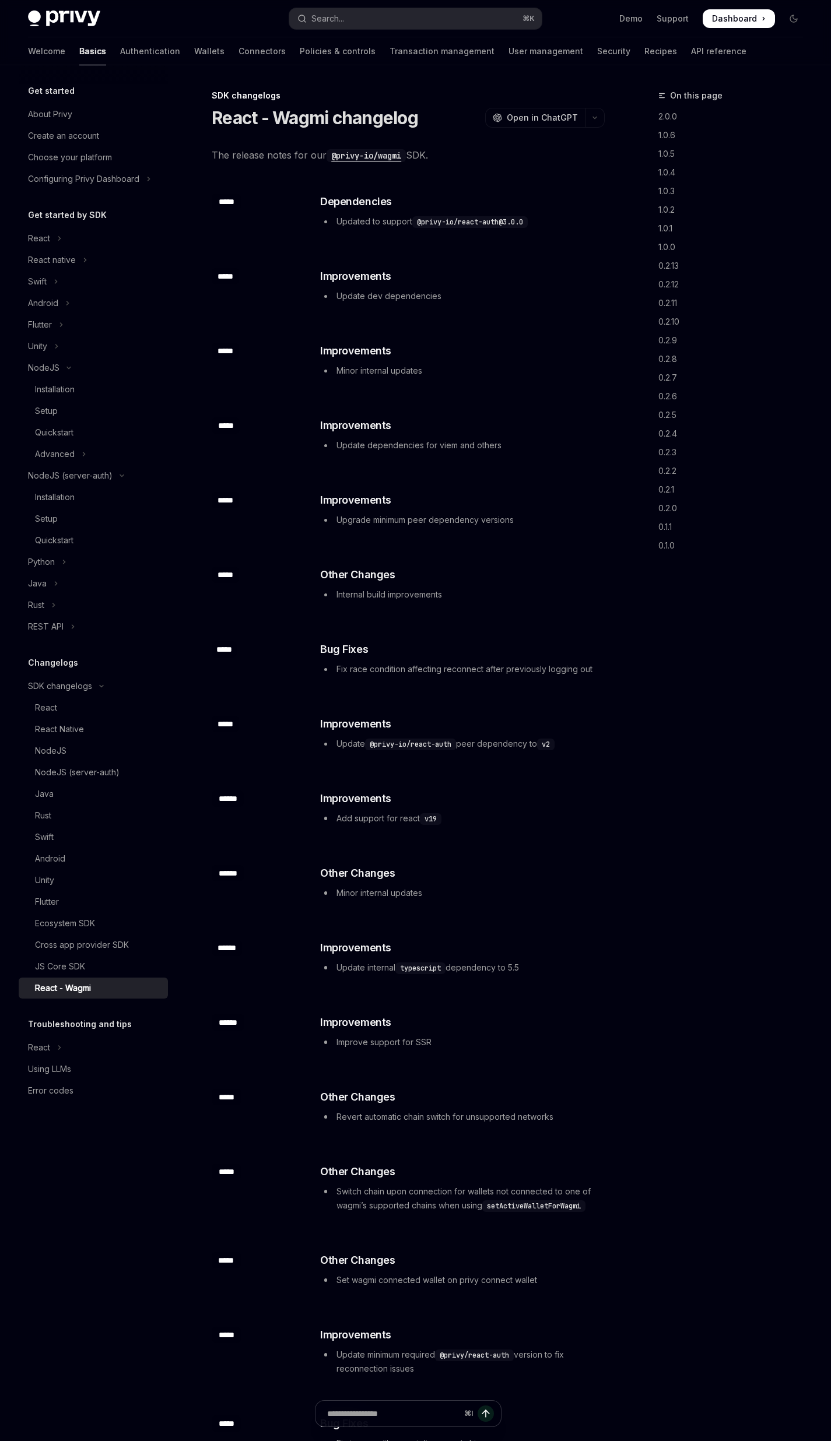
type textarea "*"
